Goal: Find specific page/section: Find specific page/section

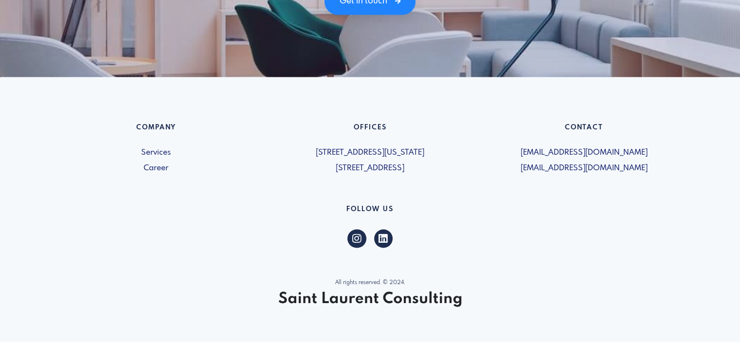
scroll to position [1440, 0]
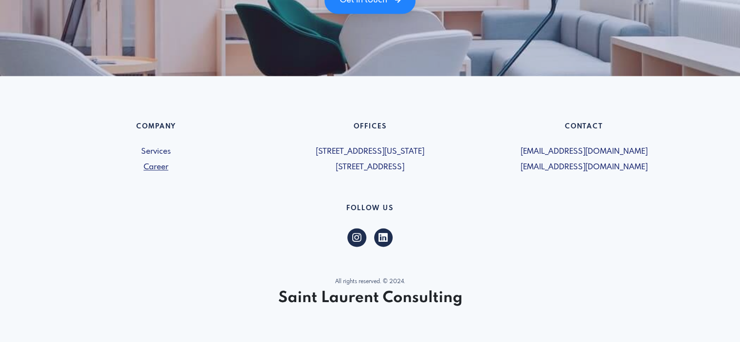
click at [153, 169] on link "Career" at bounding box center [156, 168] width 202 height 12
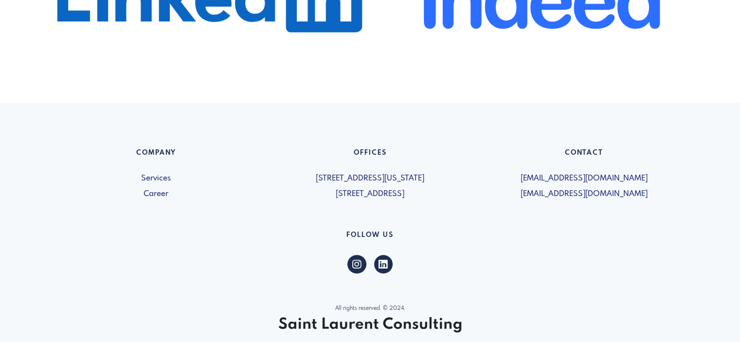
scroll to position [727, 0]
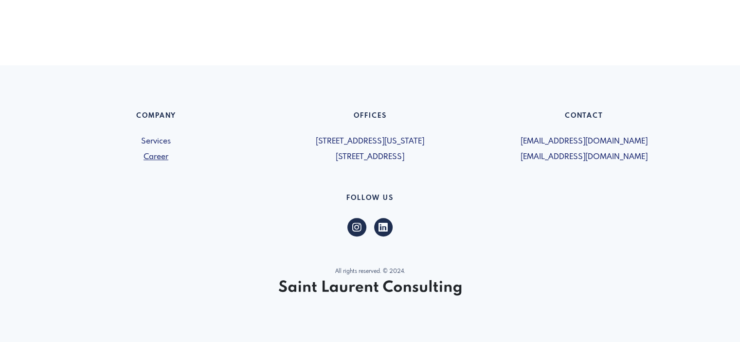
click at [155, 155] on link "Career" at bounding box center [156, 157] width 202 height 12
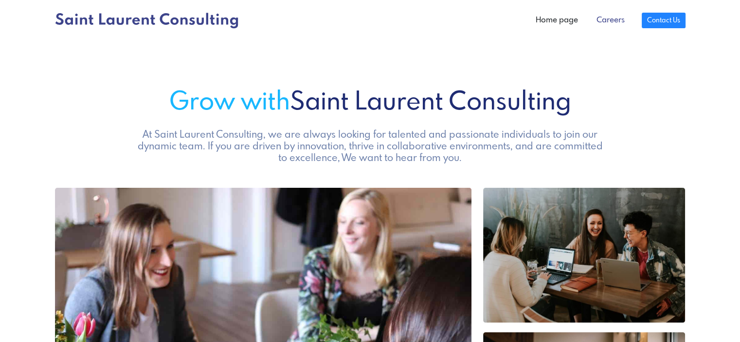
click at [620, 21] on link "Careers" at bounding box center [611, 20] width 47 height 19
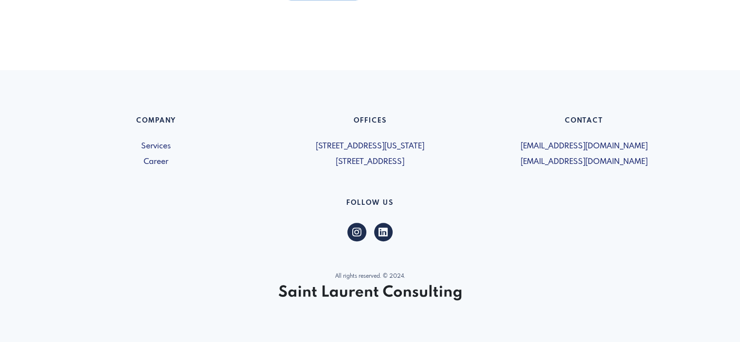
scroll to position [725, 0]
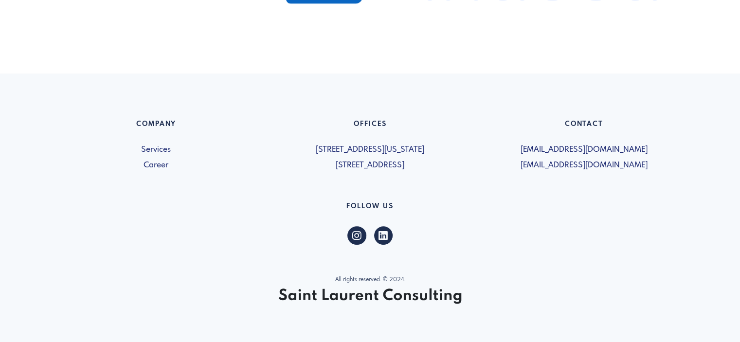
scroll to position [722, 0]
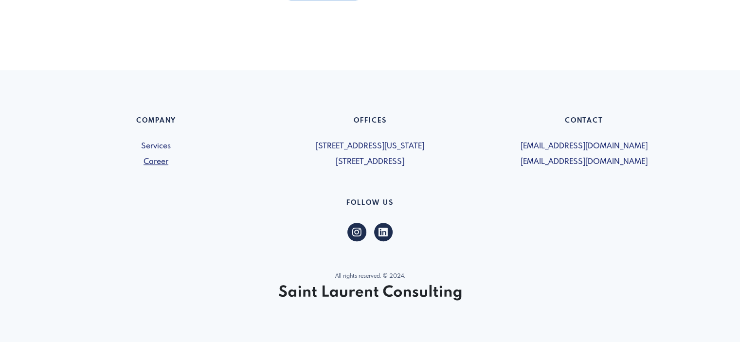
click at [153, 161] on link "Career" at bounding box center [156, 162] width 202 height 12
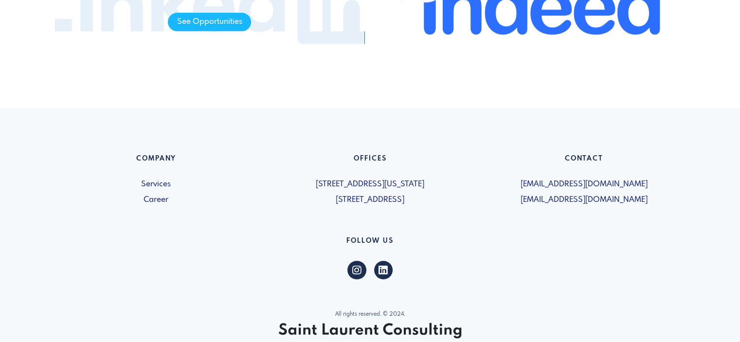
scroll to position [727, 0]
